Goal: Information Seeking & Learning: Learn about a topic

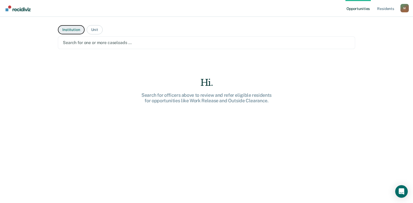
click at [76, 29] on button "Institution" at bounding box center [71, 29] width 26 height 9
click at [93, 33] on button "Unit" at bounding box center [95, 29] width 16 height 9
click at [72, 30] on button "Institution" at bounding box center [71, 29] width 26 height 9
click at [404, 7] on div "M" at bounding box center [404, 8] width 8 height 8
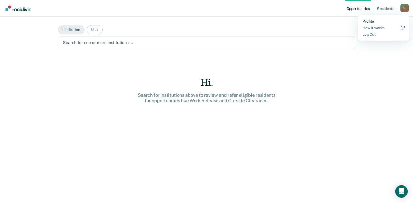
click at [377, 21] on link "Profile" at bounding box center [383, 21] width 42 height 4
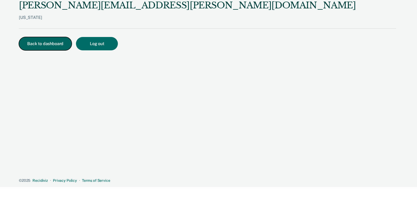
click at [58, 42] on button "Back to dashboard" at bounding box center [45, 43] width 53 height 13
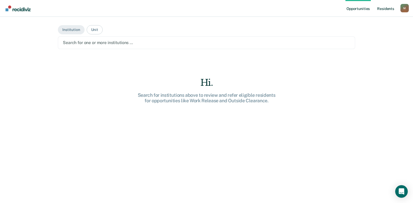
click at [379, 10] on link "Resident s" at bounding box center [385, 8] width 19 height 17
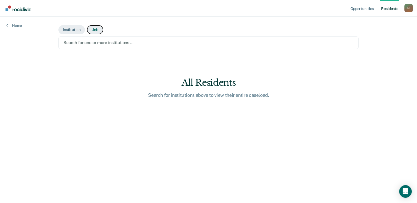
click at [100, 31] on button "Unit" at bounding box center [95, 29] width 16 height 9
click at [76, 31] on button "Institution" at bounding box center [71, 29] width 26 height 9
click at [95, 40] on div at bounding box center [208, 43] width 290 height 6
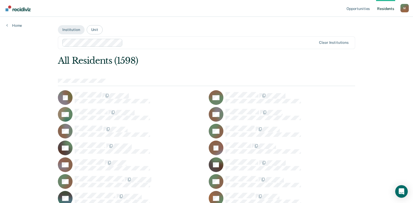
scroll to position [157, 0]
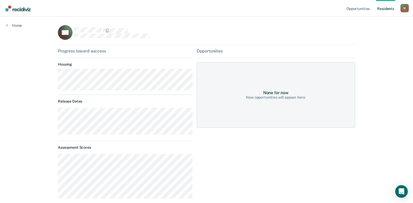
click at [5, 25] on div "Home" at bounding box center [14, 22] width 28 height 11
click at [7, 26] on icon at bounding box center [7, 25] width 2 height 4
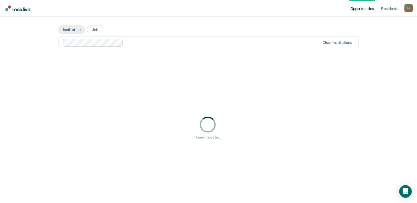
click at [351, 9] on link "Opportunities" at bounding box center [361, 8] width 25 height 17
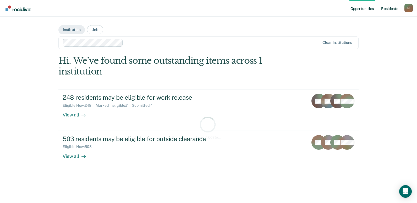
click at [387, 9] on link "Resident s" at bounding box center [389, 8] width 19 height 17
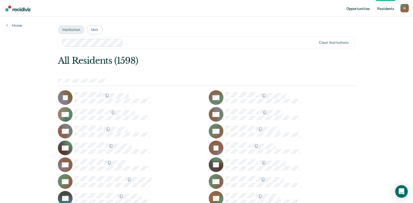
click at [365, 9] on link "Opportunities" at bounding box center [357, 8] width 25 height 17
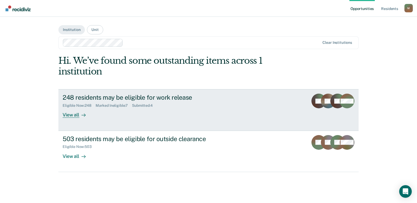
click at [76, 116] on div "View all" at bounding box center [77, 113] width 29 height 10
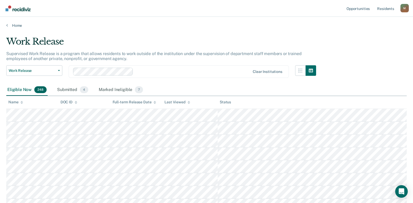
click at [12, 10] on img "Go to Recidiviz Home" at bounding box center [17, 8] width 25 height 6
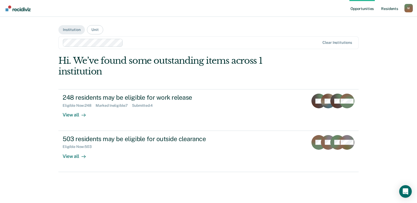
click at [386, 8] on link "Resident s" at bounding box center [389, 8] width 19 height 17
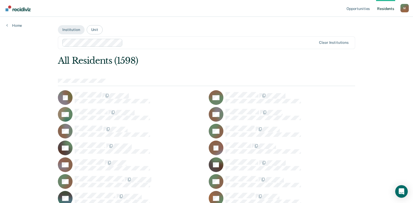
scroll to position [52, 0]
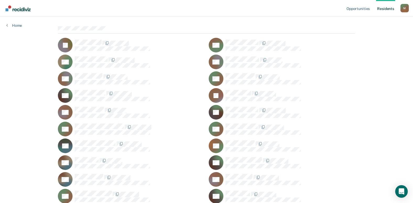
click at [17, 26] on link "Home" at bounding box center [14, 25] width 16 height 5
click at [360, 10] on div "Looks like you’re using Internet Explorer 11. For faster loading and a better e…" at bounding box center [206, 49] width 413 height 203
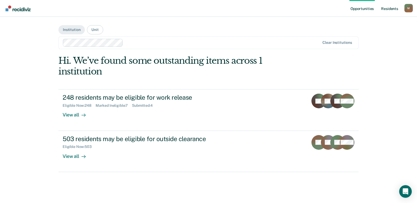
click at [392, 9] on link "Resident s" at bounding box center [389, 8] width 19 height 17
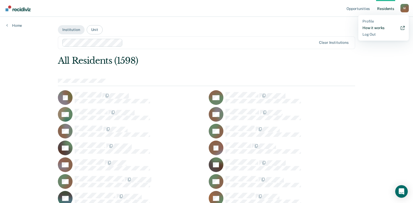
click at [381, 29] on link "How it works" at bounding box center [383, 28] width 42 height 4
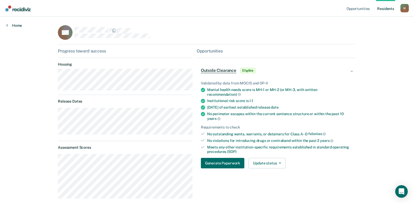
click at [7, 26] on icon at bounding box center [7, 25] width 2 height 4
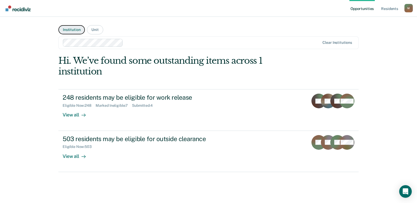
click at [73, 29] on button "Institution" at bounding box center [71, 29] width 26 height 9
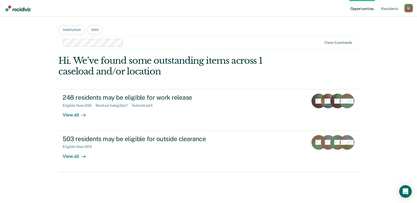
click at [142, 43] on div at bounding box center [223, 43] width 197 height 6
click at [147, 42] on div at bounding box center [223, 43] width 197 height 6
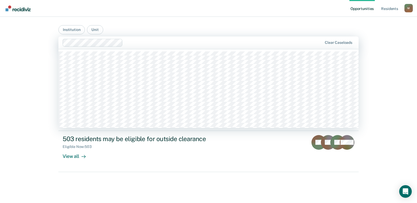
click at [147, 42] on div at bounding box center [223, 43] width 197 height 6
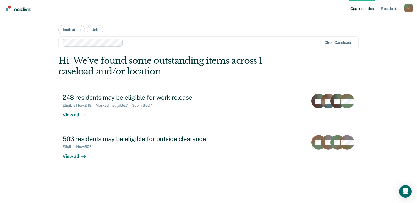
click at [147, 42] on div at bounding box center [223, 43] width 197 height 6
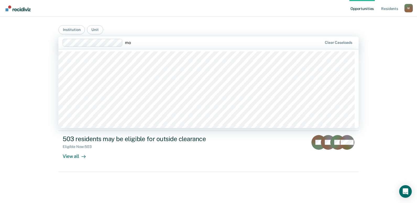
type input "mob"
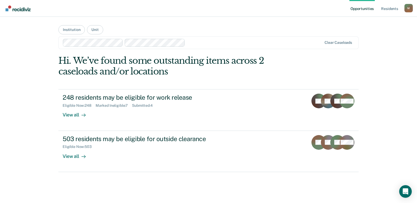
click at [409, 8] on div "M" at bounding box center [408, 8] width 8 height 8
click at [376, 21] on link "Profile" at bounding box center [387, 21] width 42 height 4
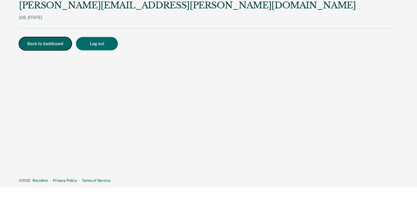
click at [49, 43] on button "Back to dashboard" at bounding box center [45, 43] width 53 height 13
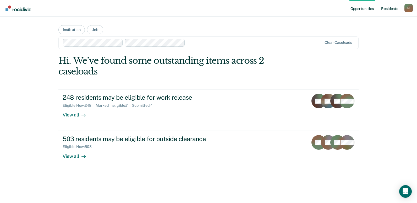
click at [392, 9] on link "Resident s" at bounding box center [389, 8] width 19 height 17
click at [261, 44] on div at bounding box center [254, 43] width 135 height 6
